Goal: Feedback & Contribution: Submit feedback/report problem

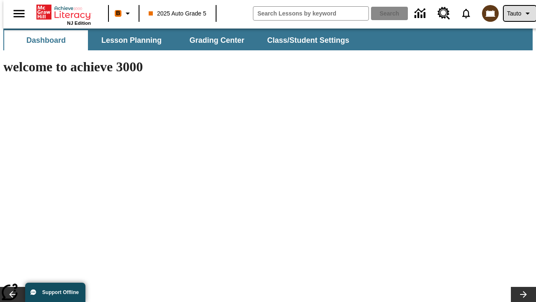
click at [516, 13] on span "Tauto" at bounding box center [514, 13] width 14 height 9
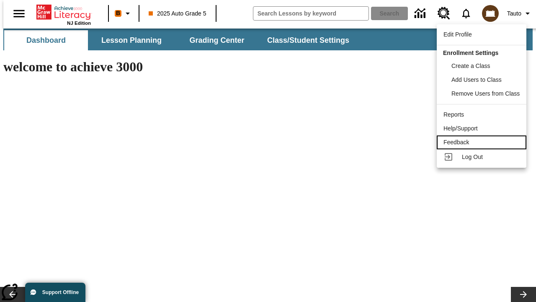
click at [483, 142] on div "Feedback" at bounding box center [482, 142] width 76 height 9
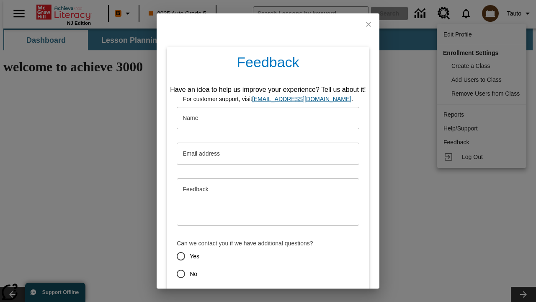
click at [224, 296] on button "Submit" at bounding box center [229, 303] width 33 height 15
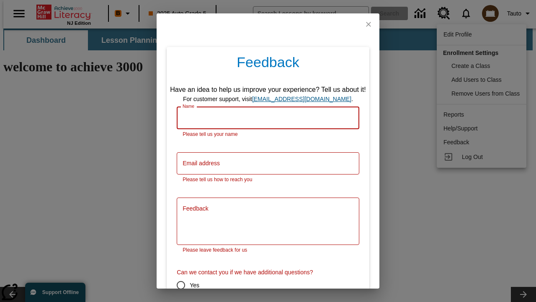
scroll to position [41, 0]
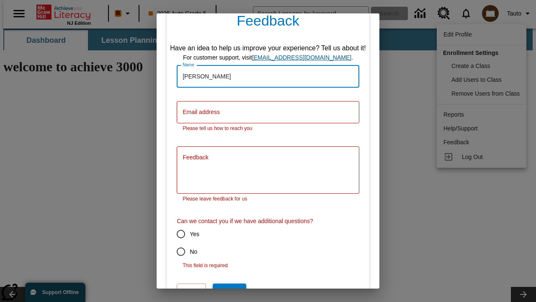
type input "[PERSON_NAME]"
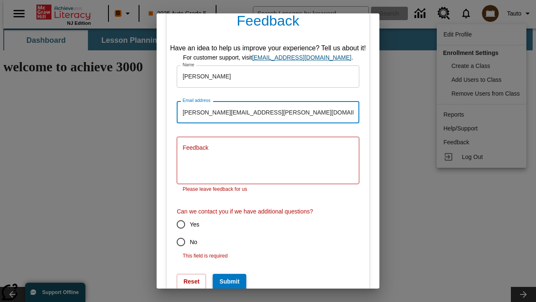
type input "[PERSON_NAME][EMAIL_ADDRESS][PERSON_NAME][DOMAIN_NAME]"
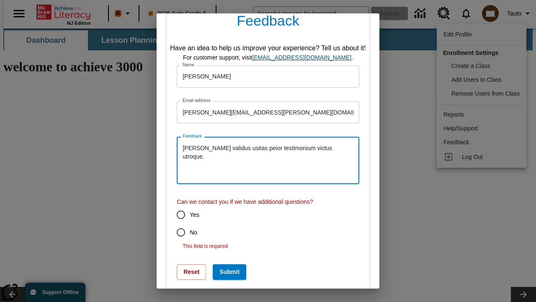
type textarea "[PERSON_NAME] validus usitas peior testimonium victus utroque."
click at [175, 232] on input "No" at bounding box center [181, 232] width 18 height 18
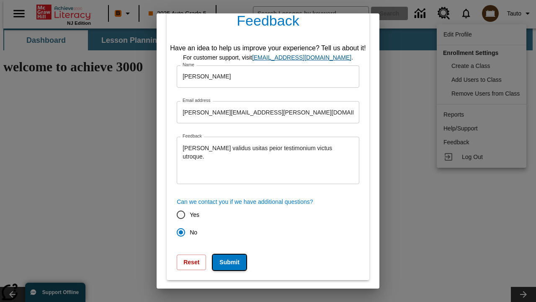
click at [224, 262] on button "Submit" at bounding box center [229, 261] width 33 height 15
radio input "false"
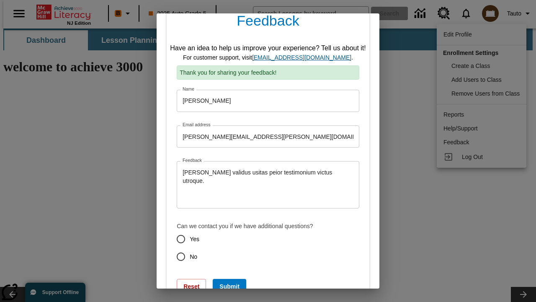
click at [305, 57] on link "[EMAIL_ADDRESS][DOMAIN_NAME]" at bounding box center [301, 57] width 99 height 7
